Goal: Contribute content: Add original content to the website for others to see

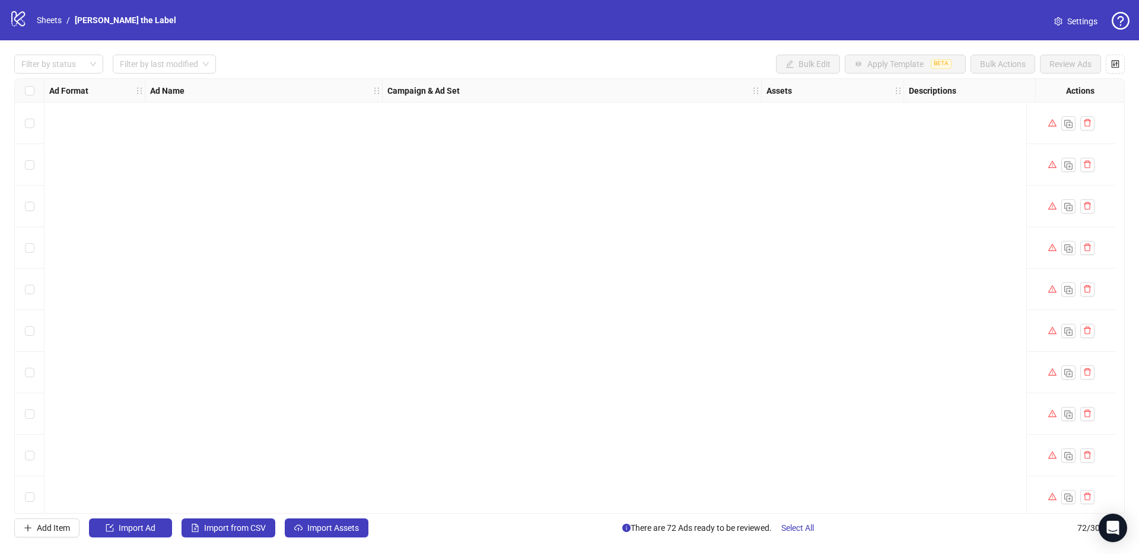
scroll to position [2584, 243]
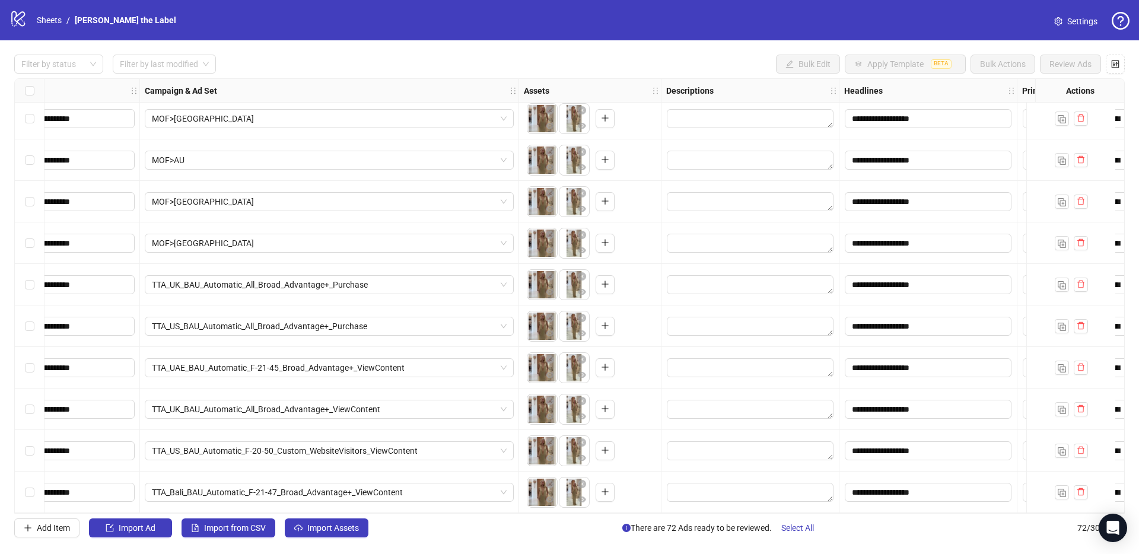
click at [50, 27] on div "logo/logo-mobile Sheets / [PERSON_NAME] the Label" at bounding box center [94, 19] width 171 height 21
click at [50, 25] on link "Sheets" at bounding box center [49, 20] width 30 height 13
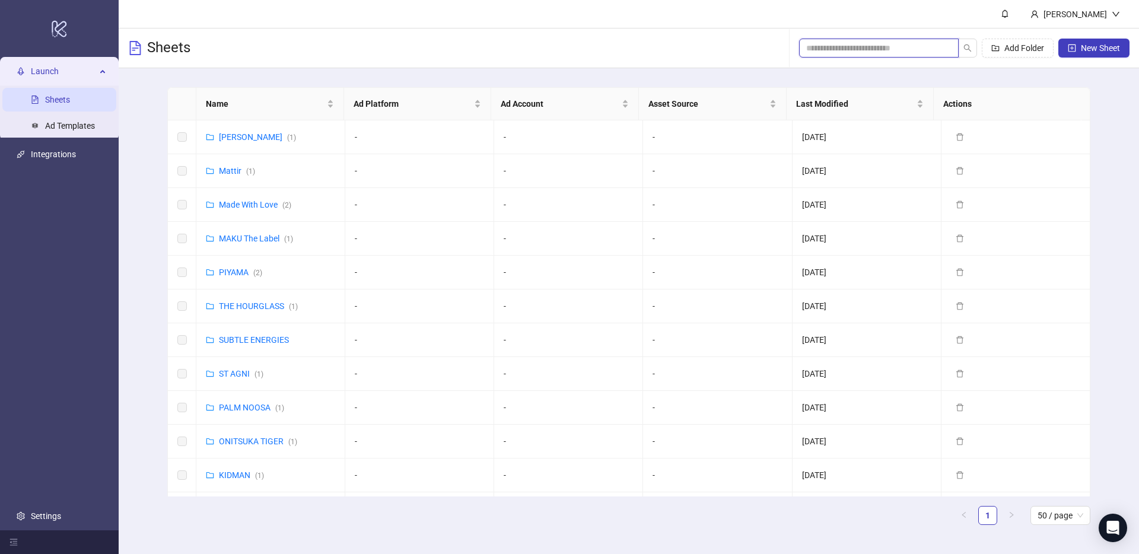
click at [847, 52] on input "search" at bounding box center [874, 48] width 136 height 13
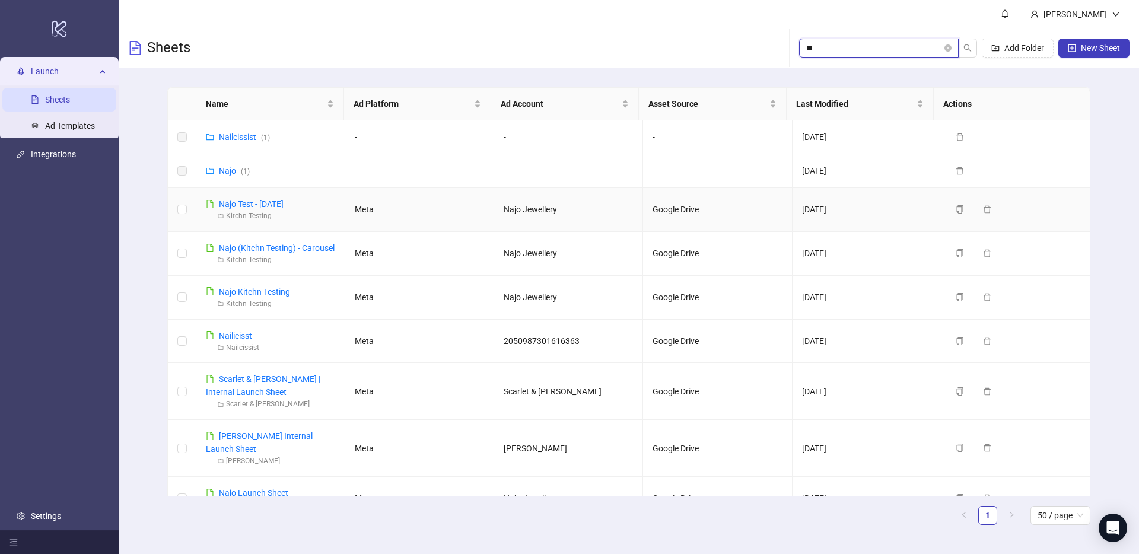
type input "*"
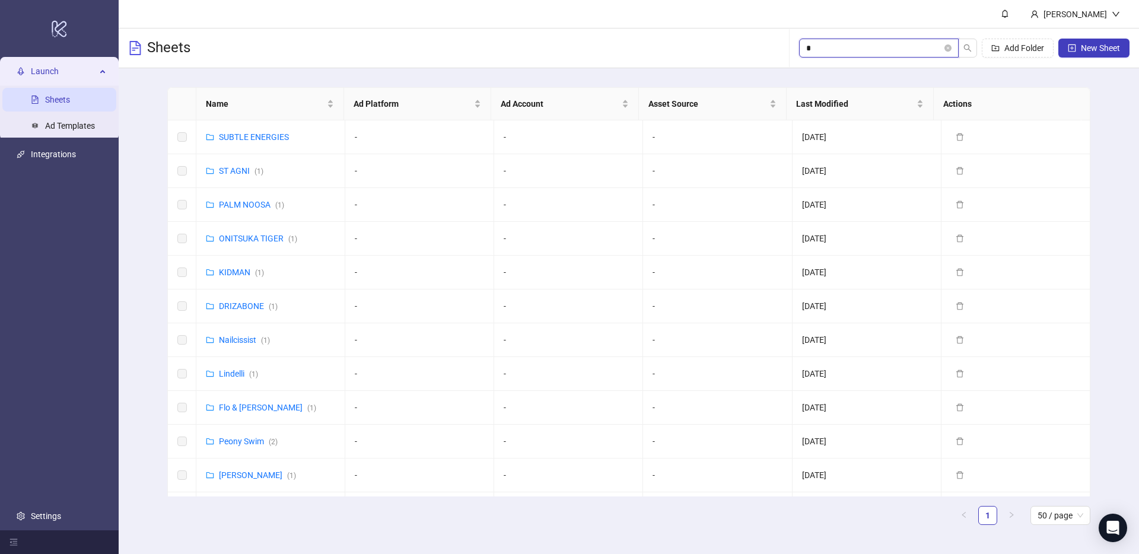
click at [832, 47] on input "*" at bounding box center [874, 48] width 136 height 13
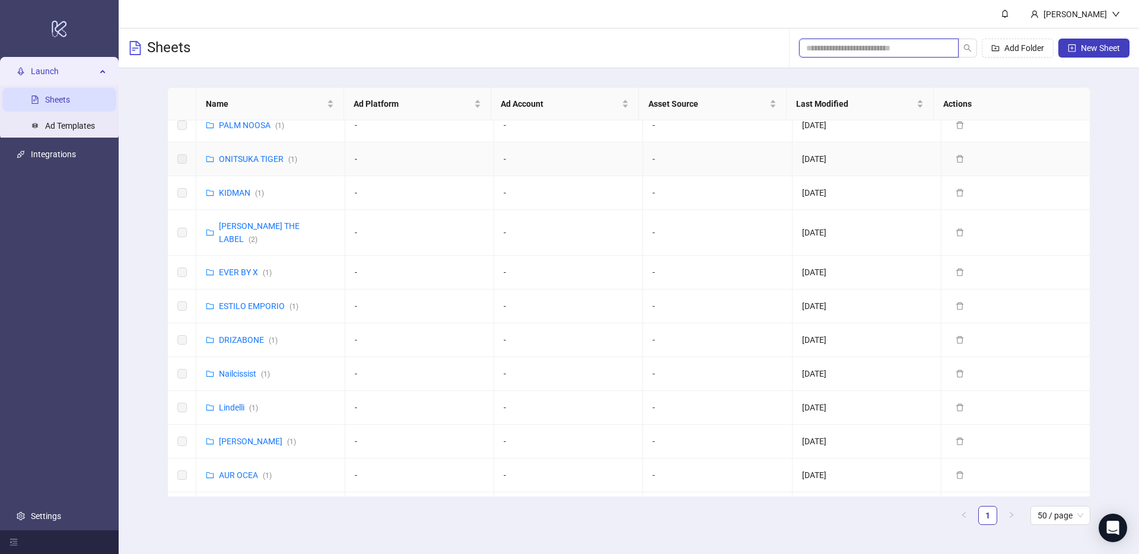
scroll to position [287, 0]
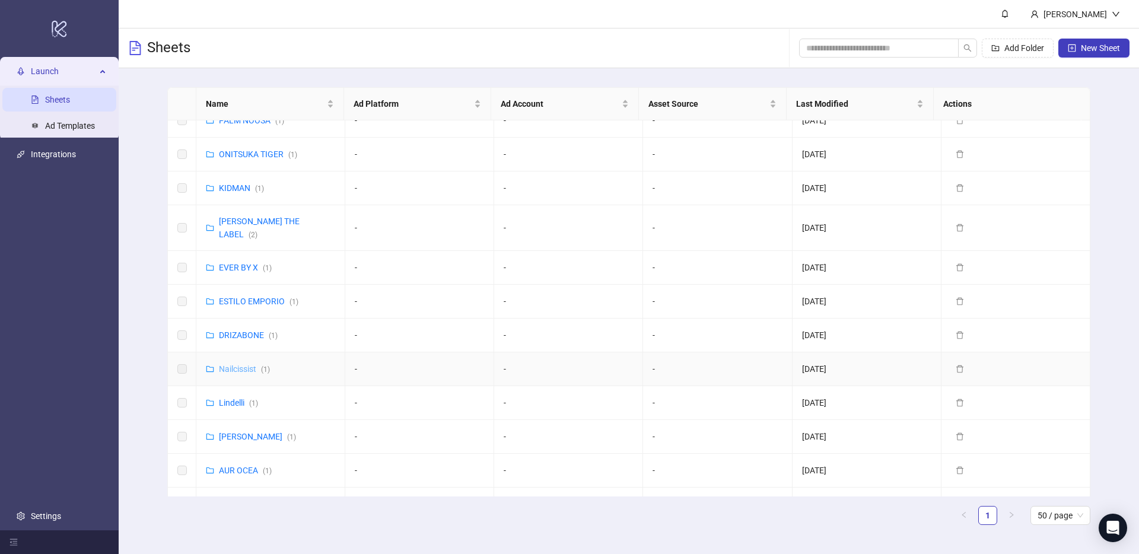
click at [241, 364] on link "Nailcissist ( 1 )" at bounding box center [244, 368] width 51 height 9
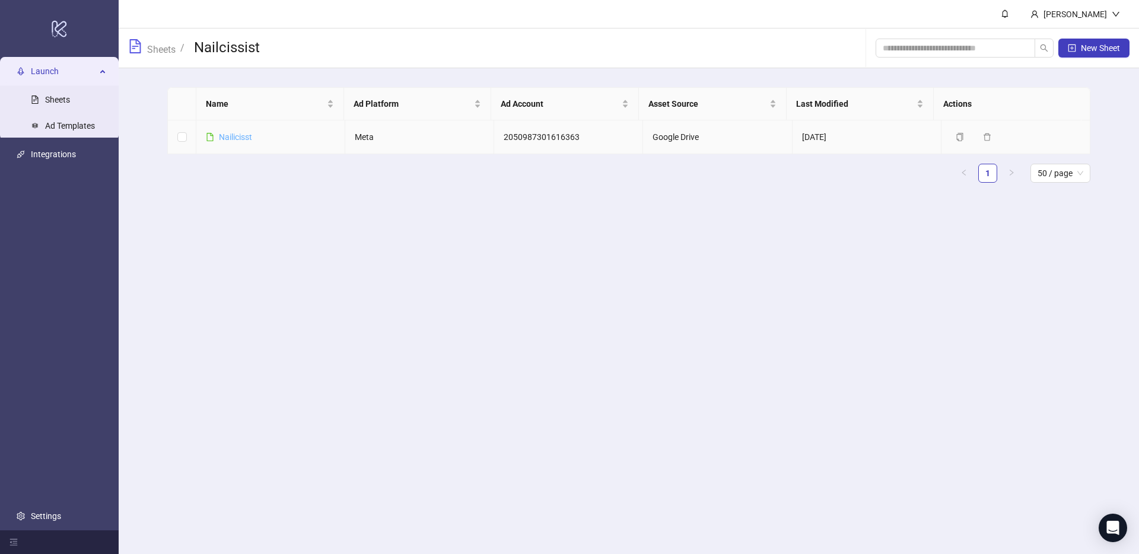
click at [227, 139] on link "Nailicisst" at bounding box center [235, 136] width 33 height 9
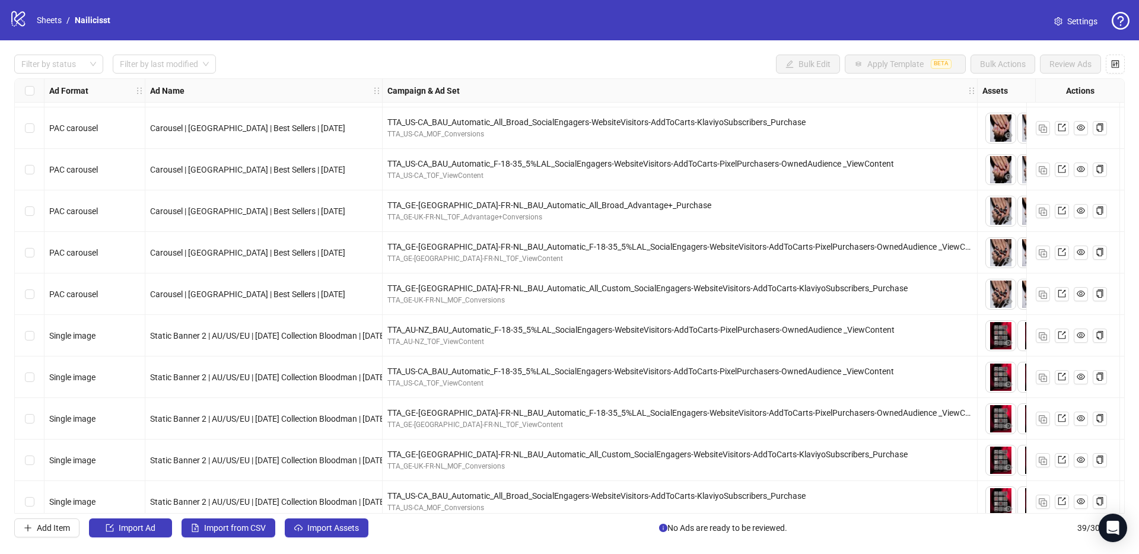
scroll to position [1214, 0]
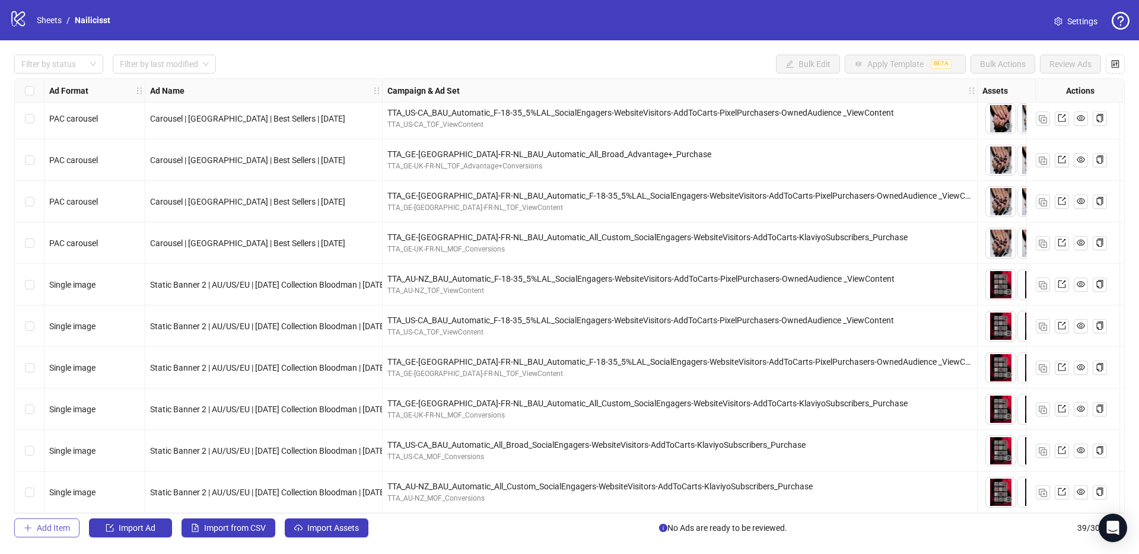
click at [48, 536] on button "Add Item" at bounding box center [46, 527] width 65 height 19
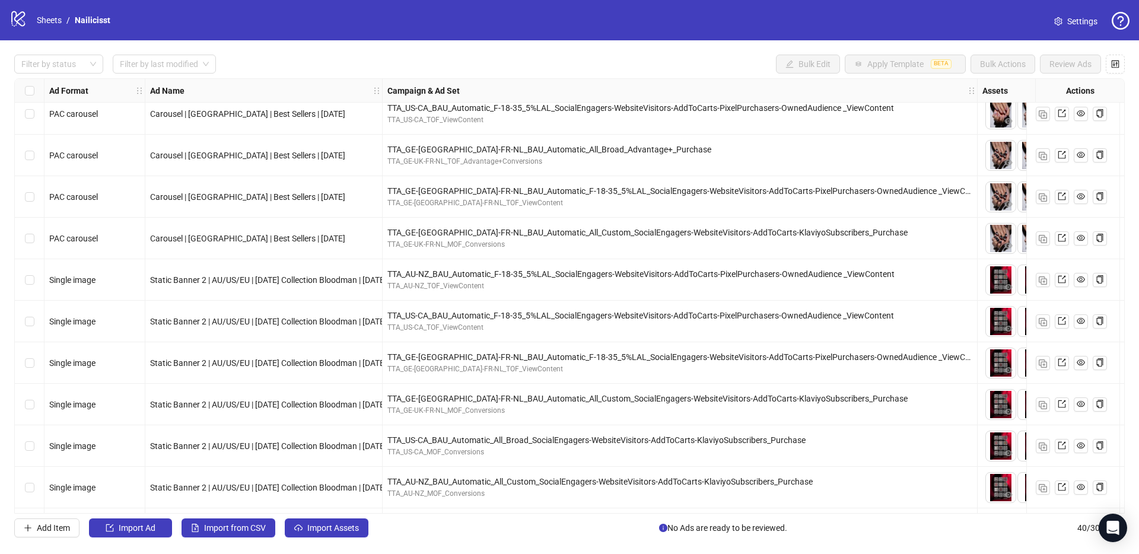
scroll to position [1255, 0]
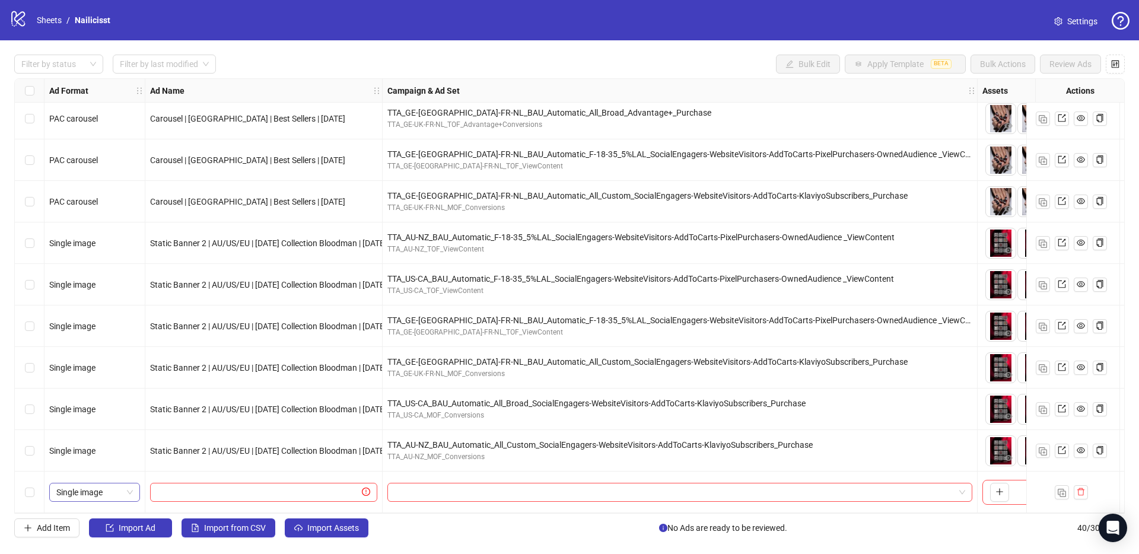
click at [106, 486] on span "Single image" at bounding box center [94, 492] width 77 height 18
click at [101, 454] on div "PAC carousel" at bounding box center [95, 463] width 86 height 19
click at [172, 486] on input "text" at bounding box center [258, 492] width 202 height 13
paste input "**********"
type input "**********"
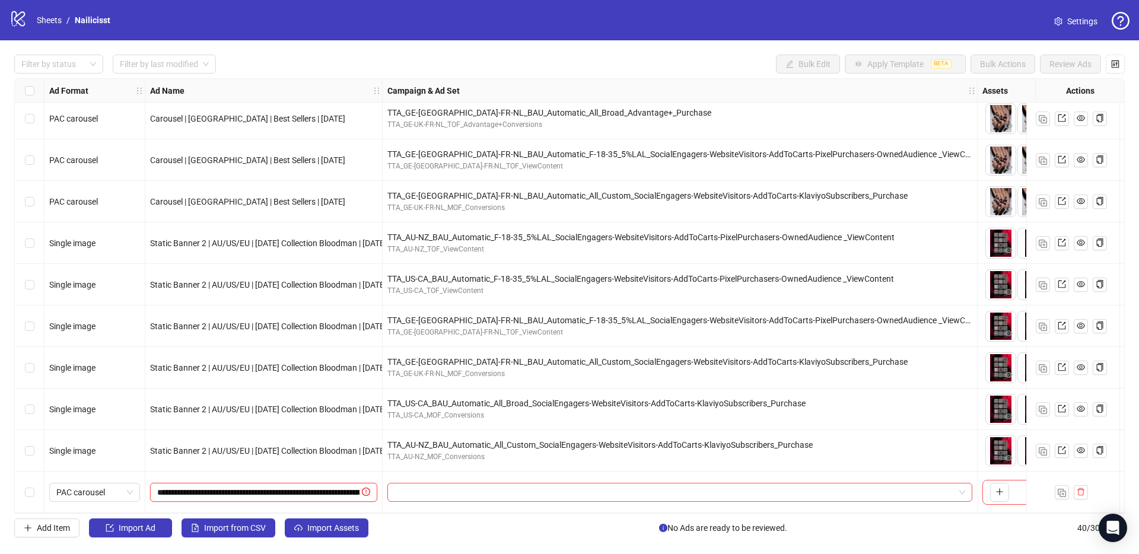
scroll to position [0, 109]
click at [403, 492] on input "search" at bounding box center [675, 492] width 560 height 18
paste input "**********"
type input "**********"
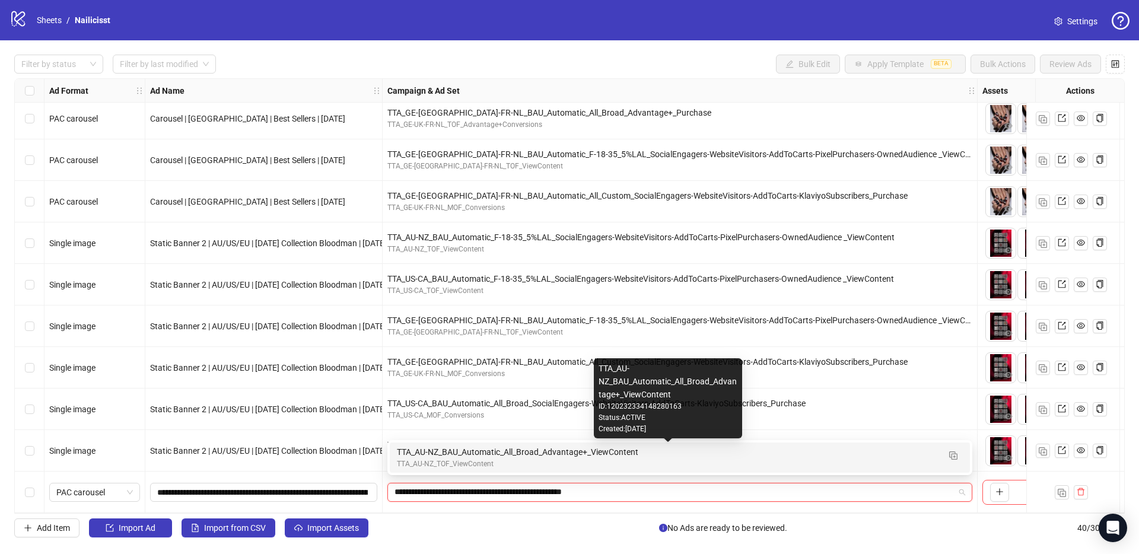
click at [432, 454] on div "TTA_AU-NZ_BAU_Automatic_All_Broad_Advantage+_ViewContent" at bounding box center [668, 452] width 542 height 13
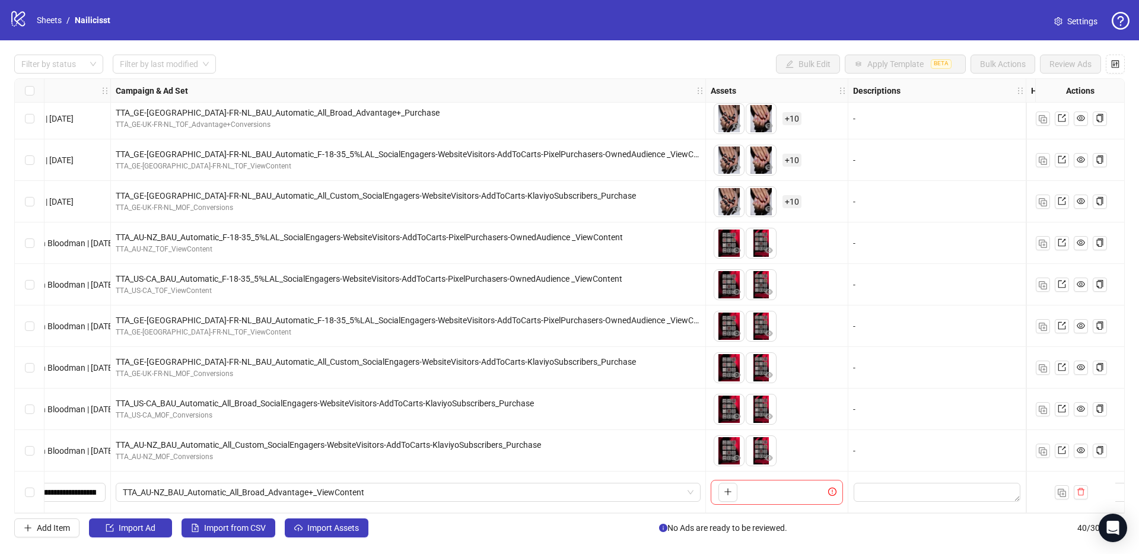
scroll to position [1255, 352]
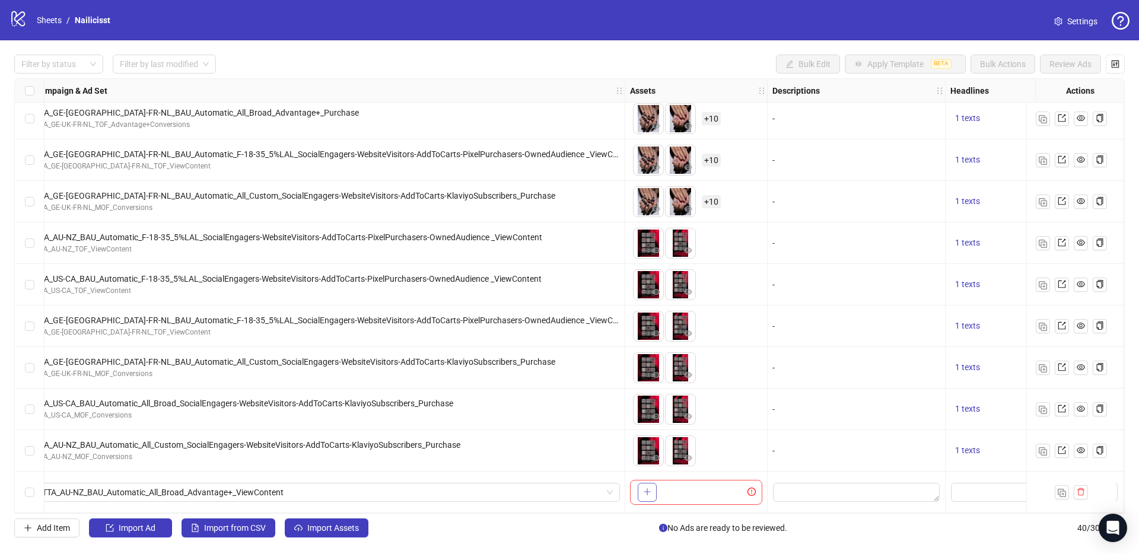
click at [649, 492] on icon "plus" at bounding box center [647, 492] width 7 height 1
click at [708, 489] on span "+ 4" at bounding box center [709, 492] width 14 height 13
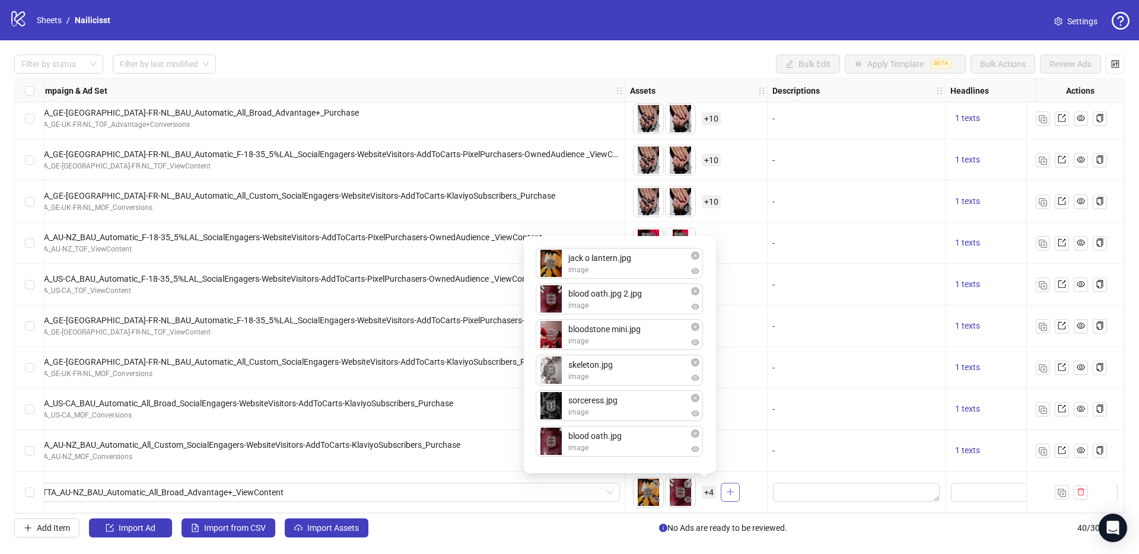
click at [727, 489] on icon "plus" at bounding box center [730, 492] width 8 height 8
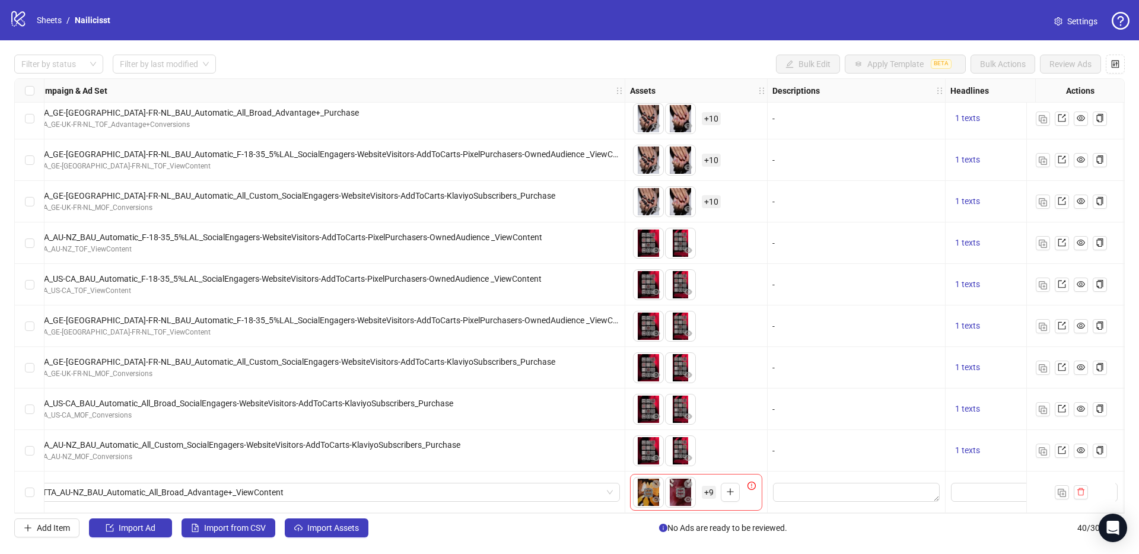
click at [714, 489] on span "+ 9" at bounding box center [709, 492] width 14 height 13
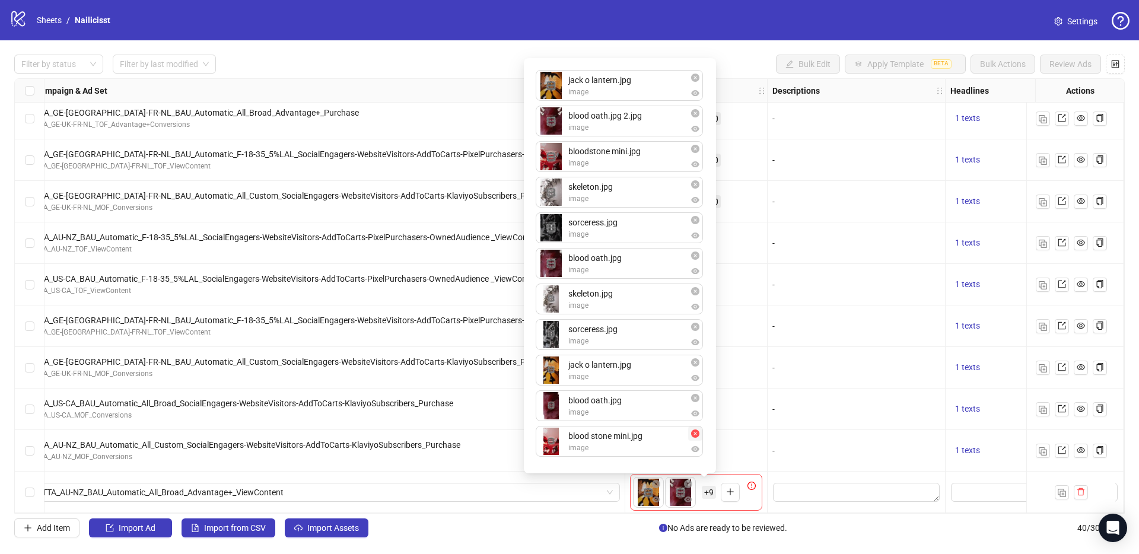
click at [696, 437] on span "button" at bounding box center [695, 433] width 8 height 9
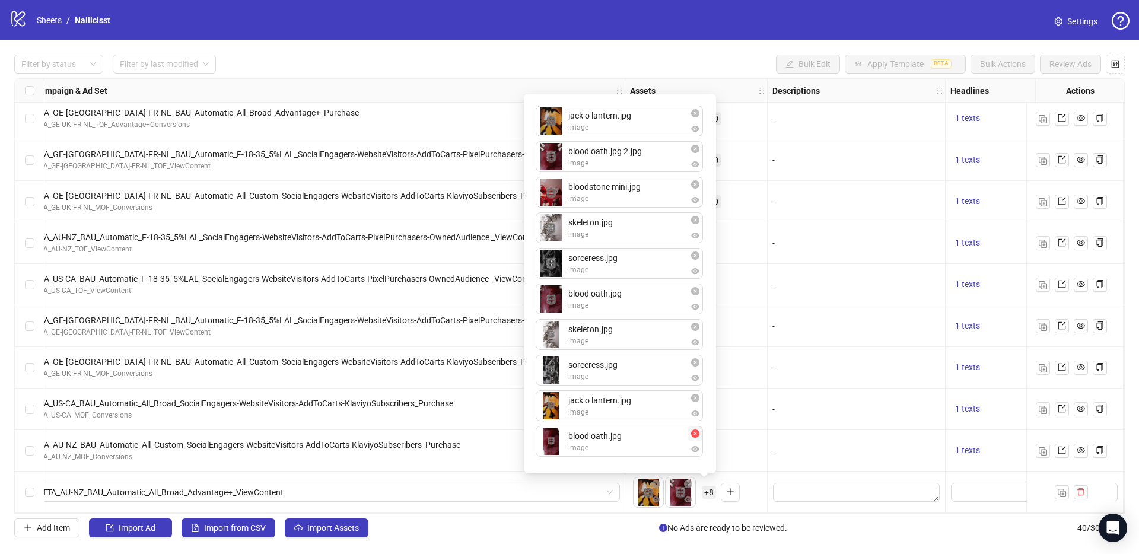
click at [697, 432] on icon "close-circle" at bounding box center [695, 434] width 8 height 8
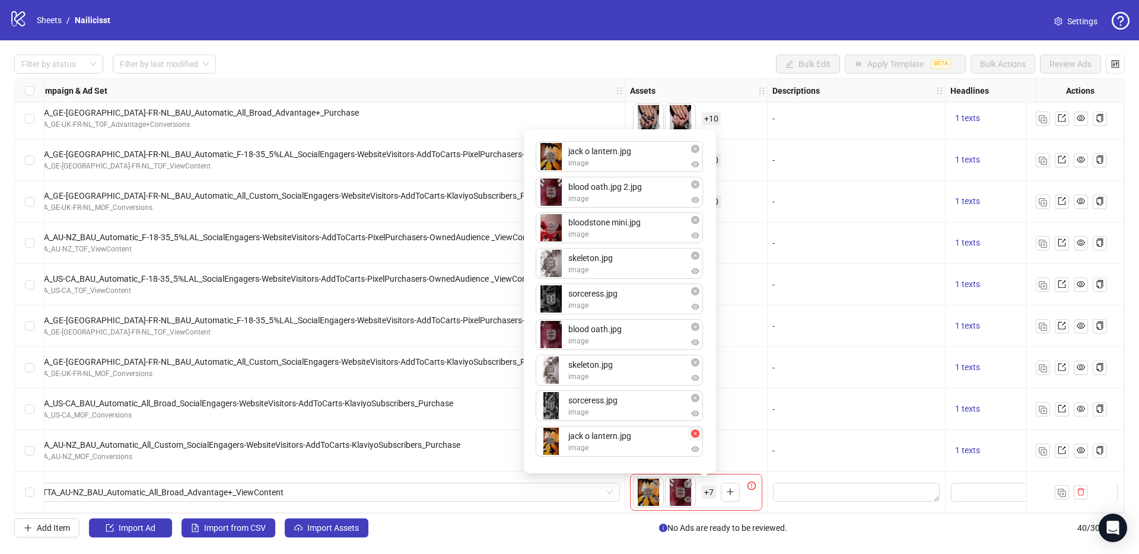
click at [697, 435] on icon "close-circle" at bounding box center [695, 434] width 8 height 8
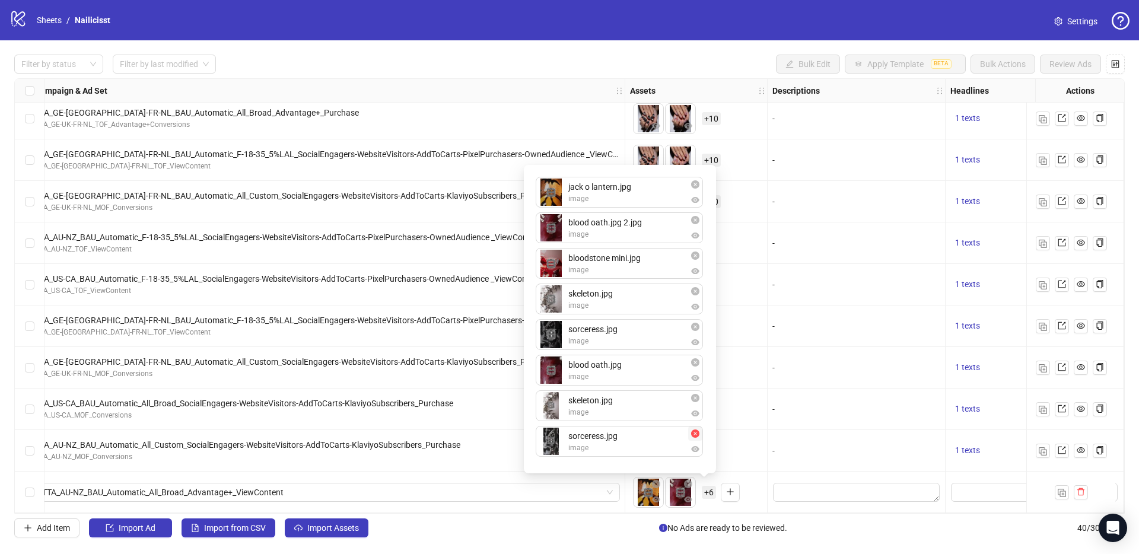
click at [697, 434] on icon "close-circle" at bounding box center [695, 434] width 8 height 8
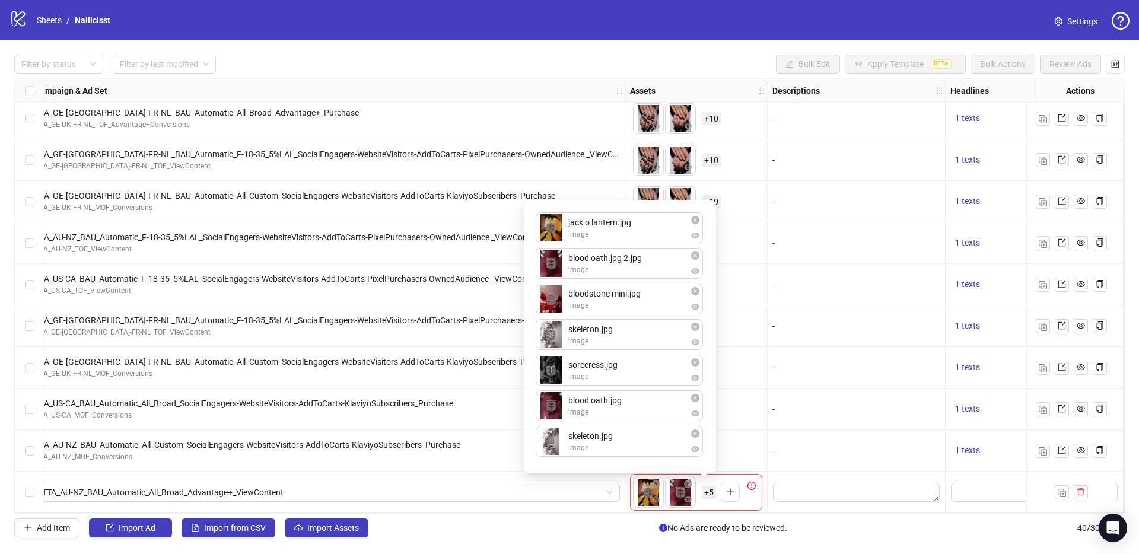
click at [697, 434] on icon "close-circle" at bounding box center [695, 434] width 8 height 8
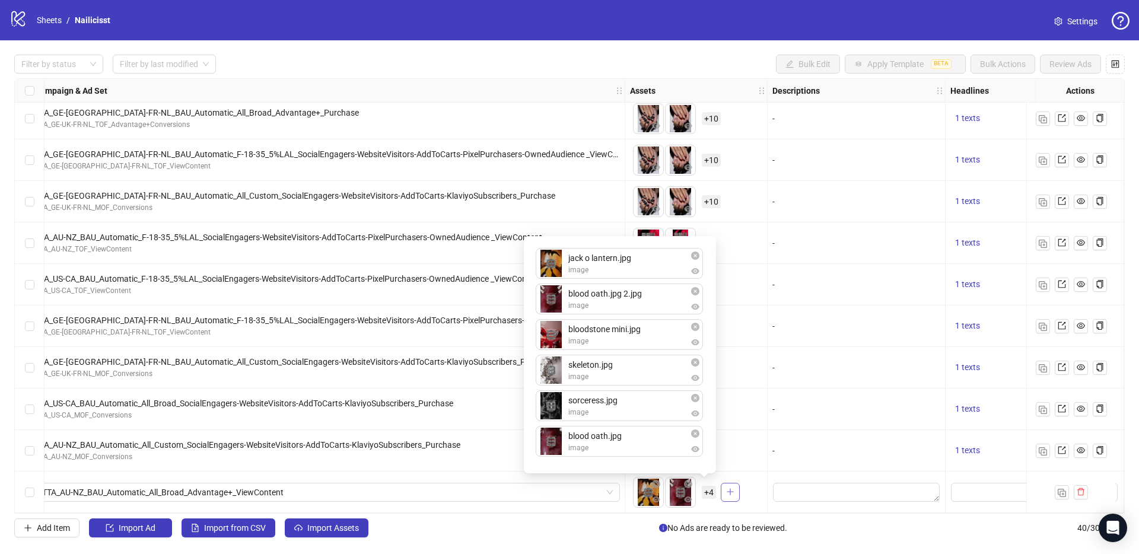
click at [730, 489] on icon "plus" at bounding box center [730, 492] width 1 height 7
